Goal: Book appointment/travel/reservation

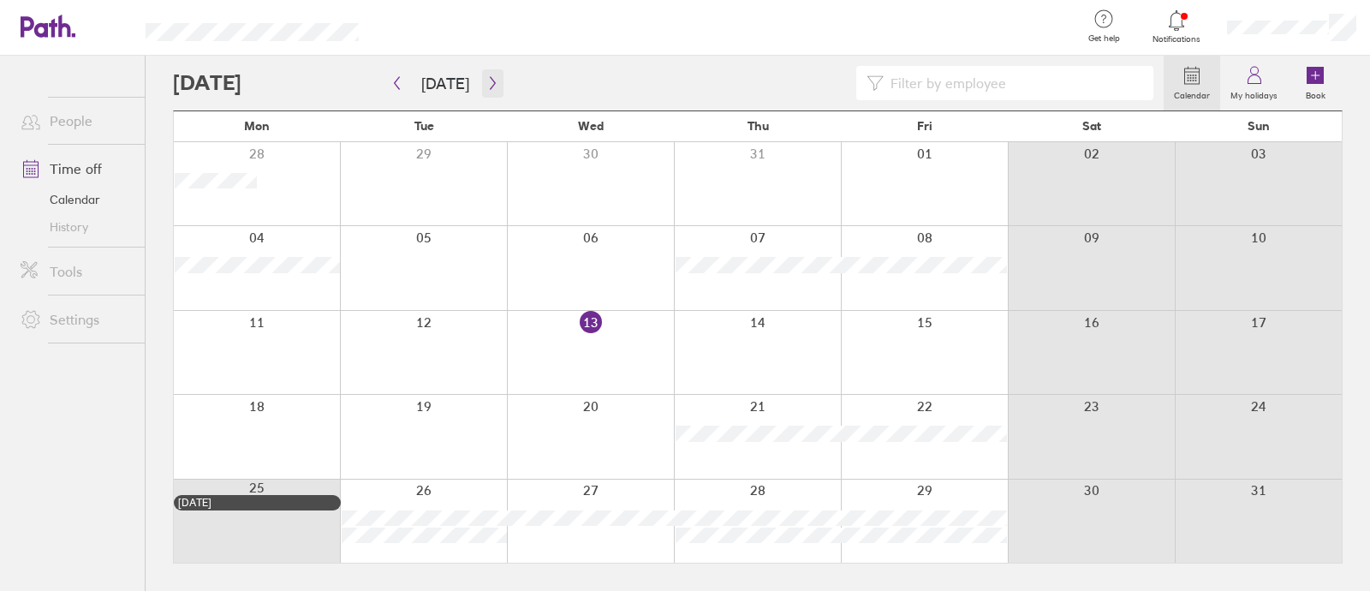
click at [487, 77] on icon "button" at bounding box center [493, 83] width 13 height 14
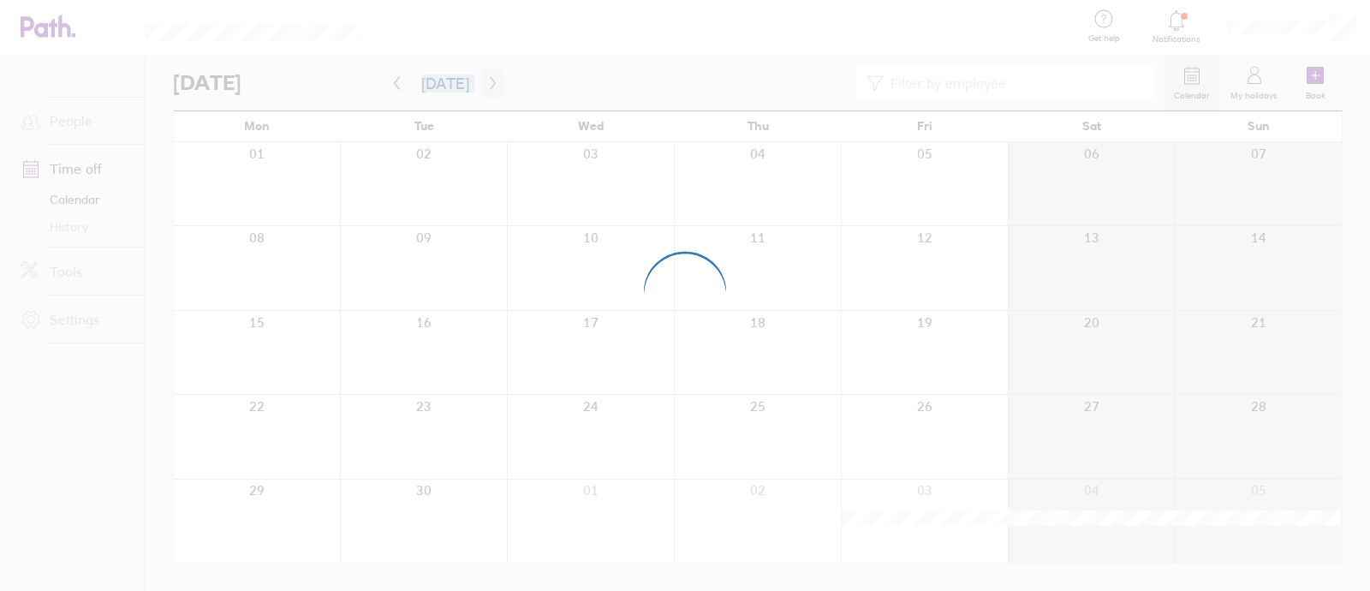
click at [484, 77] on div at bounding box center [685, 295] width 1370 height 591
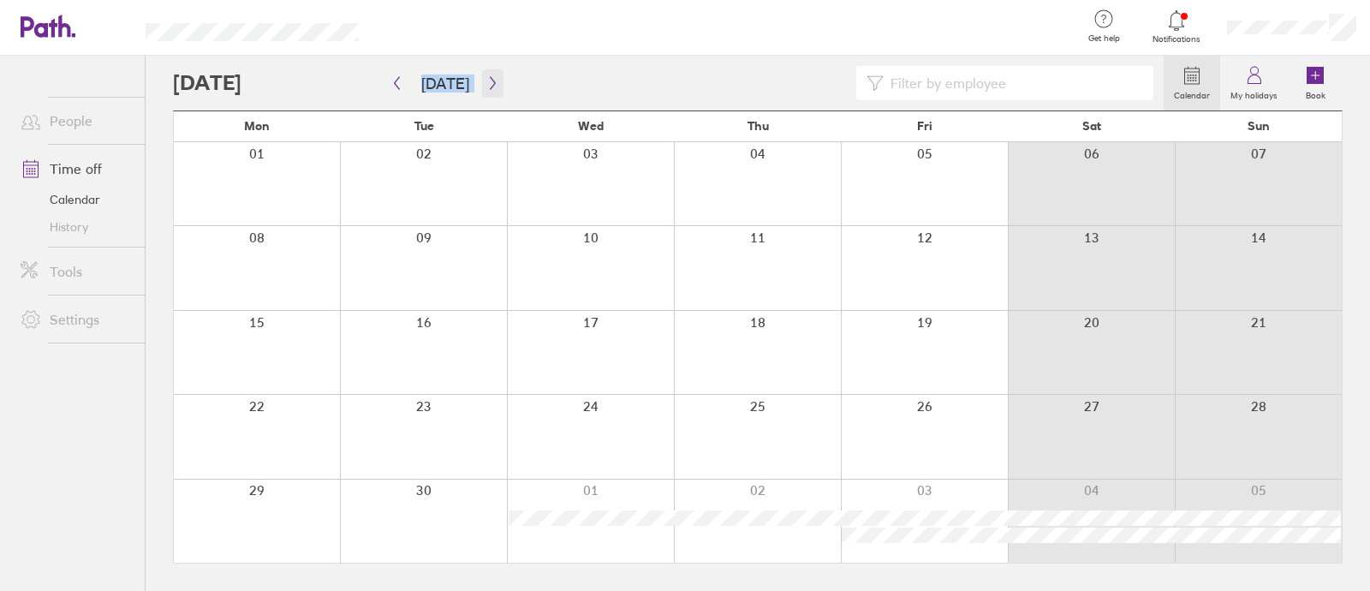
click at [487, 77] on icon "button" at bounding box center [493, 83] width 13 height 14
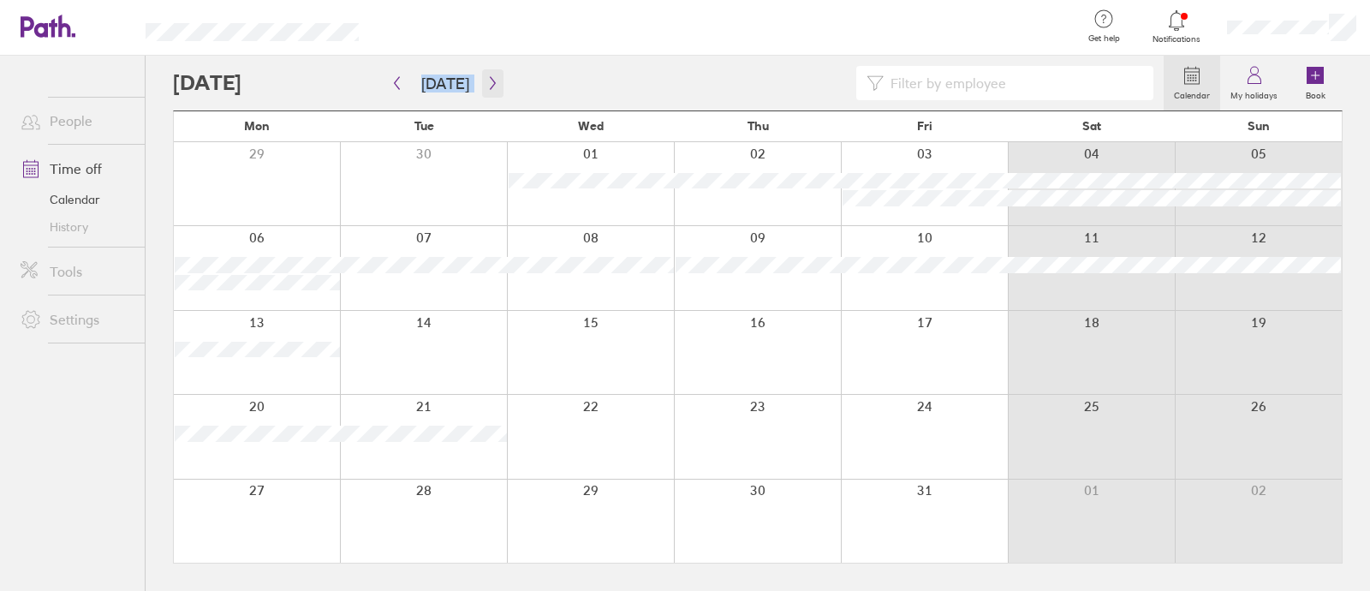
click at [487, 77] on icon "button" at bounding box center [493, 83] width 13 height 14
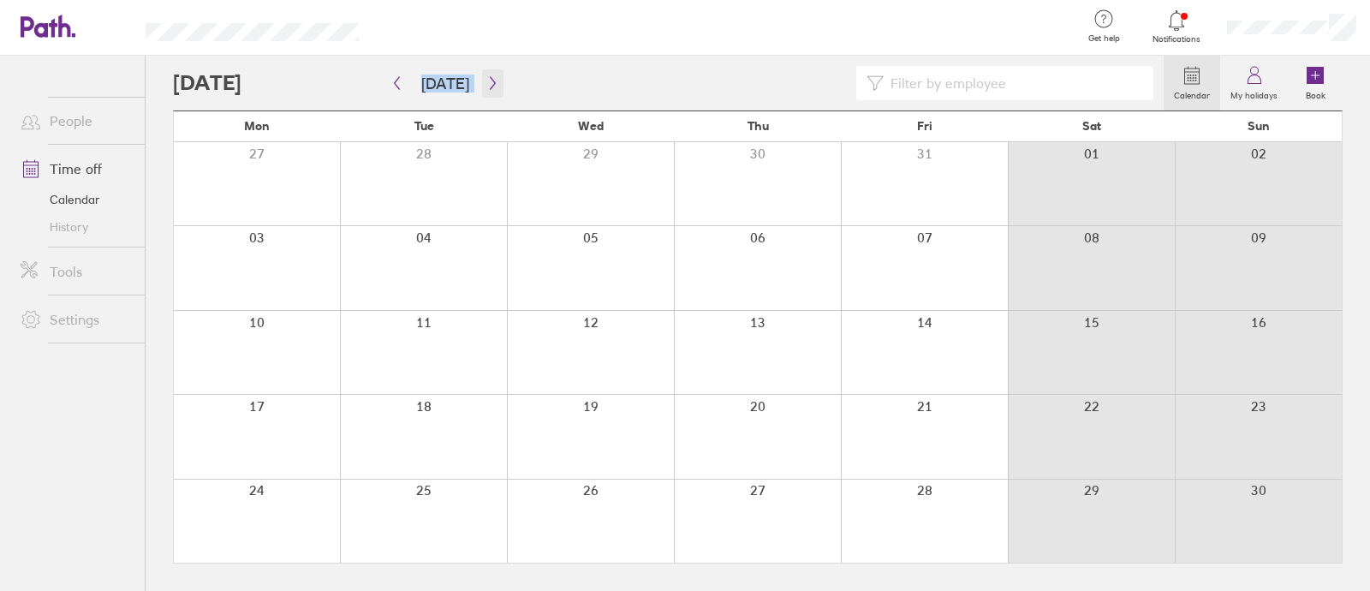
click at [487, 77] on icon "button" at bounding box center [493, 83] width 13 height 14
